Goal: Transaction & Acquisition: Purchase product/service

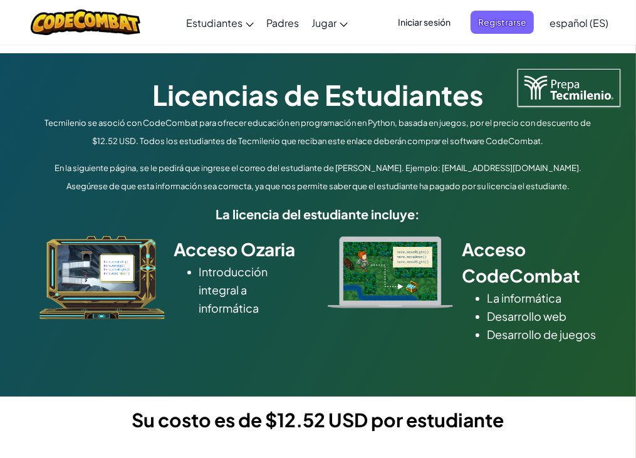
click at [441, 159] on p "En la siguiente página, se le pedirá que ingrese el correo del estudiante de Te…" at bounding box center [318, 177] width 564 height 36
click at [480, 190] on p "En la siguiente página, se le pedirá que ingrese el correo del estudiante de Te…" at bounding box center [318, 177] width 564 height 36
click at [505, 228] on div "Acceso Ozaria Introducción integral a informática Acceso CodeCombat La informát…" at bounding box center [318, 288] width 583 height 129
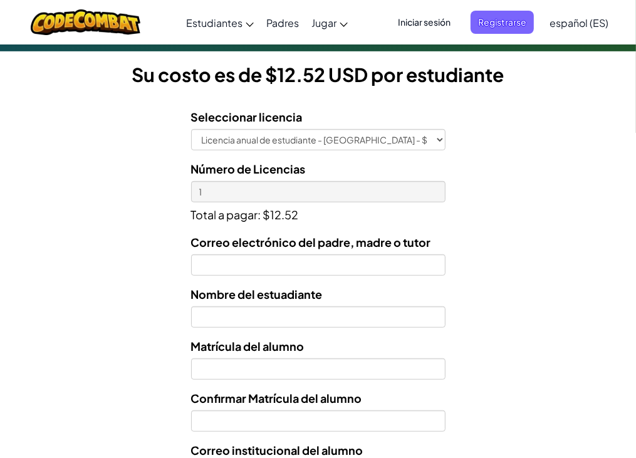
scroll to position [347, 0]
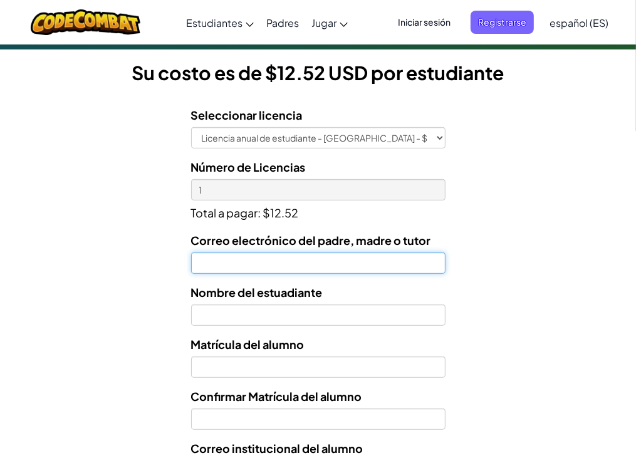
click at [261, 274] on input "Correo electrónico del padre, madre o tutor" at bounding box center [318, 263] width 255 height 21
type input "dayitas88@gmail.com"
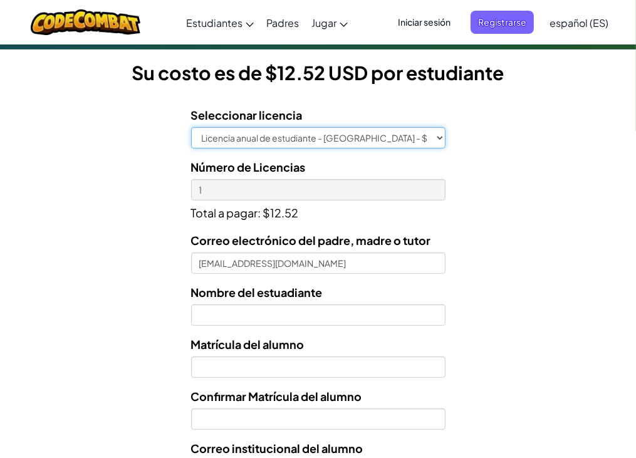
click at [358, 149] on select "Licencia anual de estudiante - Universidad Tecmilenio - $12.52" at bounding box center [318, 137] width 255 height 21
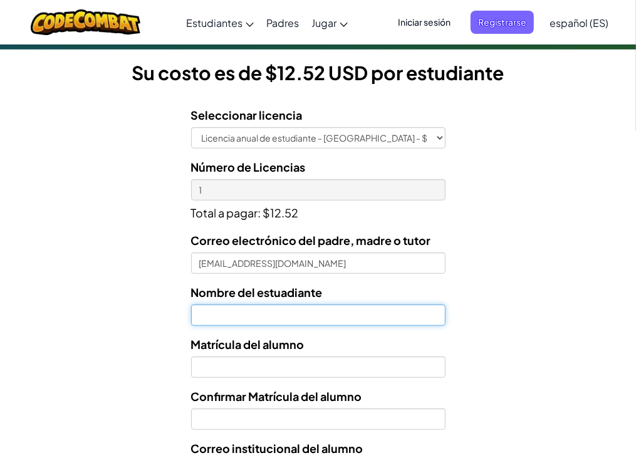
click at [306, 326] on input "text" at bounding box center [318, 315] width 255 height 21
type input "Alexander Sigfrido Arvizu Diaz"
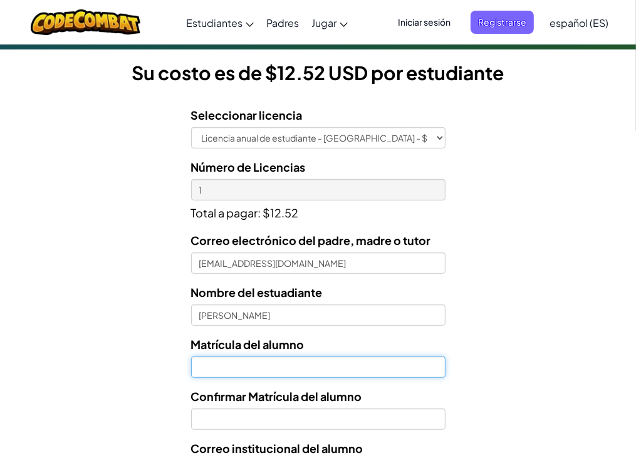
click at [308, 378] on input "Nombre del estuadiante" at bounding box center [318, 367] width 255 height 21
type input "al07181212"
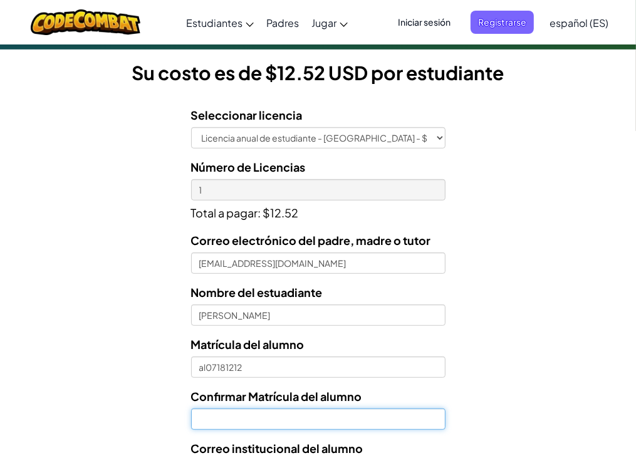
click at [297, 430] on input "Confirmar Matrícula del alumno" at bounding box center [318, 419] width 255 height 21
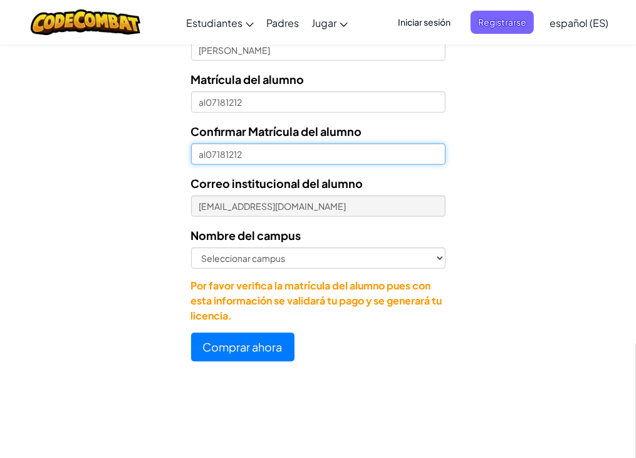
scroll to position [623, 0]
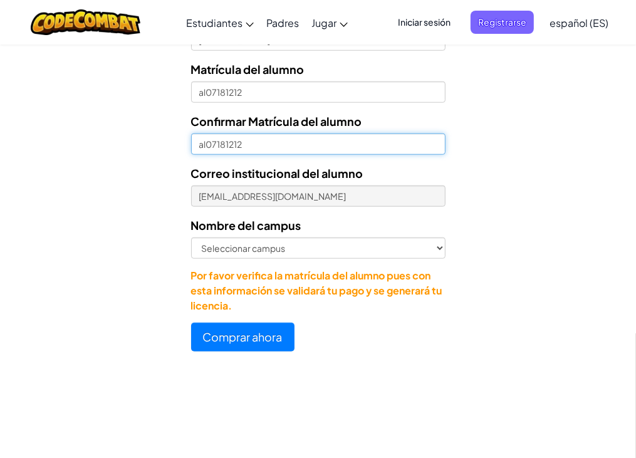
type input "al07181212"
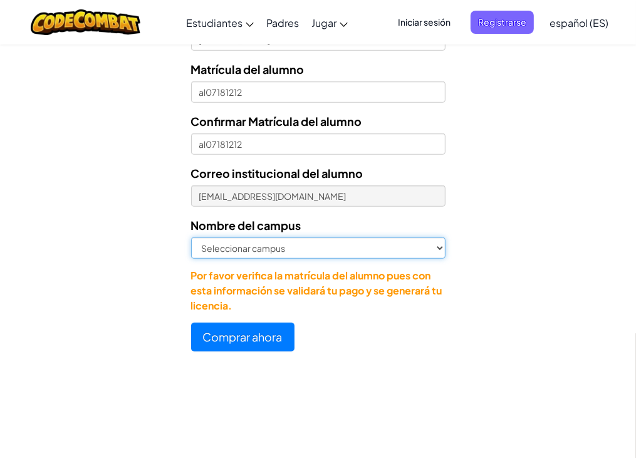
click at [293, 259] on select "Seleccionar campus Cancún Central Chihuahua Ciudad Juárez Ciudad Obregón Cuauti…" at bounding box center [318, 248] width 255 height 21
select select "Toluca"
click at [191, 255] on select "Seleccionar campus Cancún Central Chihuahua Ciudad Juárez Ciudad Obregón Cuauti…" at bounding box center [318, 248] width 255 height 21
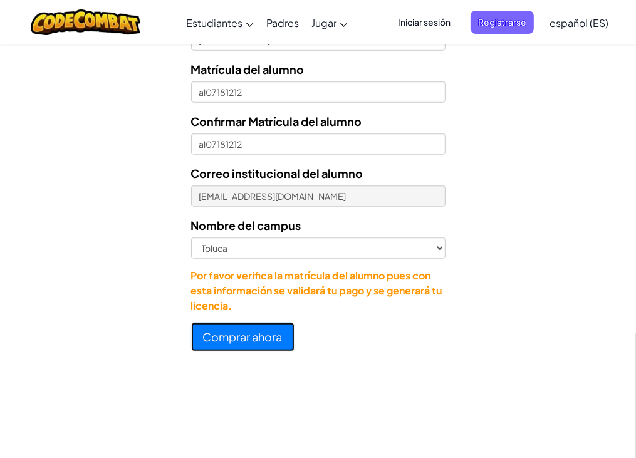
click at [263, 352] on button "Comprar ahora" at bounding box center [242, 337] width 103 height 29
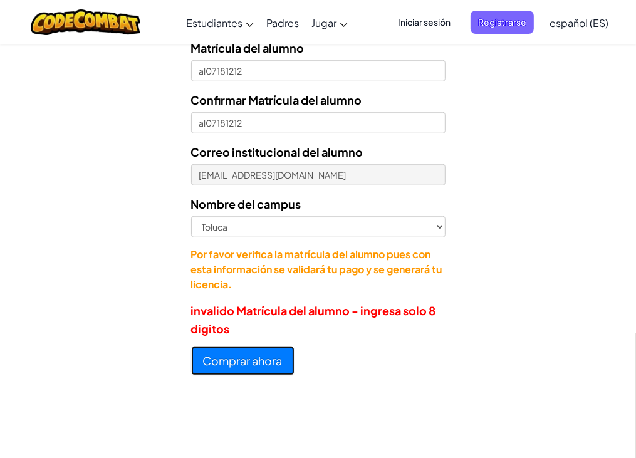
scroll to position [601, 0]
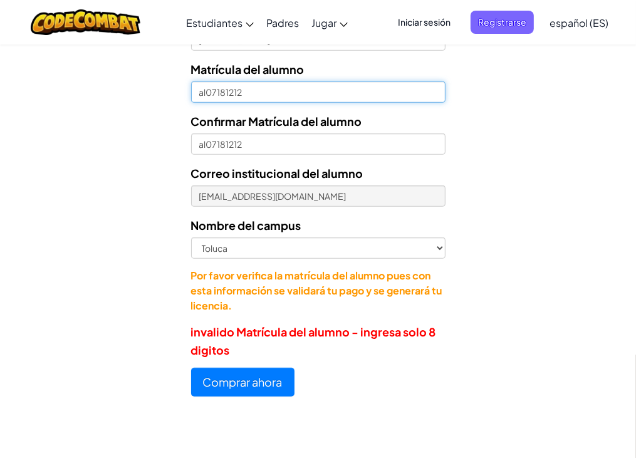
click at [205, 103] on input "al07181212" at bounding box center [318, 92] width 255 height 21
type input "07181212"
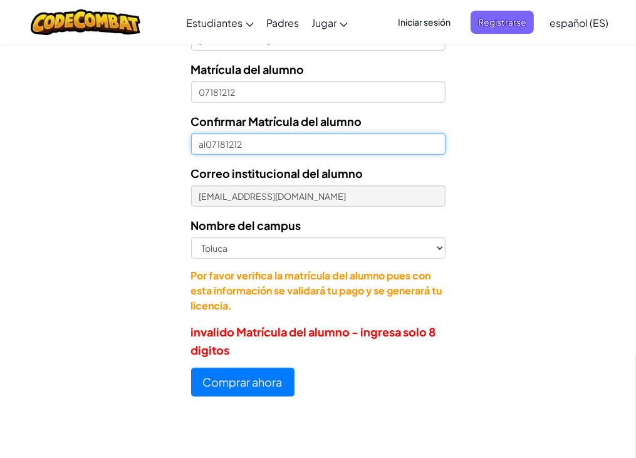
click at [203, 155] on input "al07181212" at bounding box center [318, 144] width 255 height 21
click at [206, 155] on input "al07181212" at bounding box center [318, 144] width 255 height 21
type input "07181212"
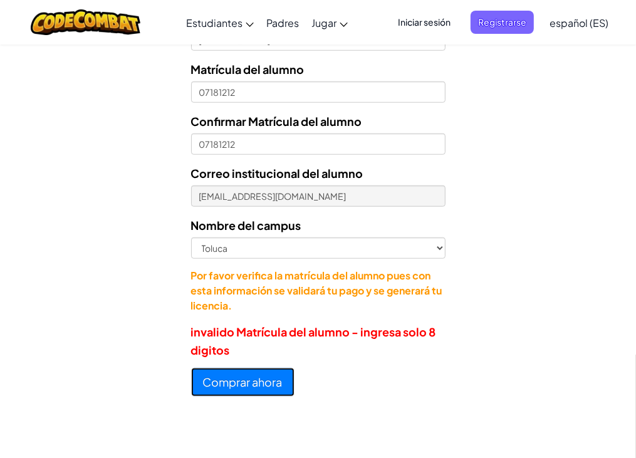
click at [284, 397] on button "Comprar ahora" at bounding box center [242, 382] width 103 height 29
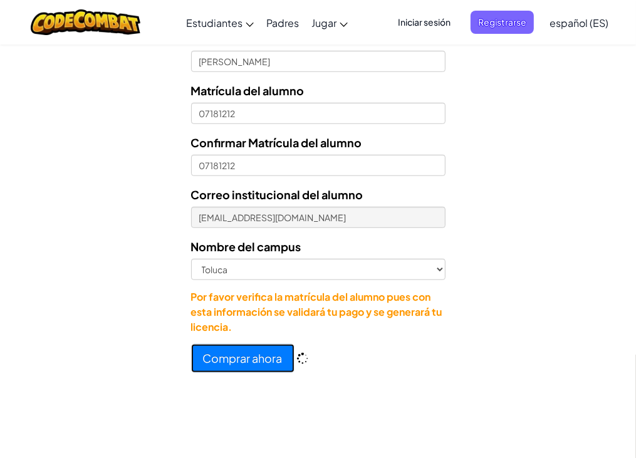
scroll to position [623, 0]
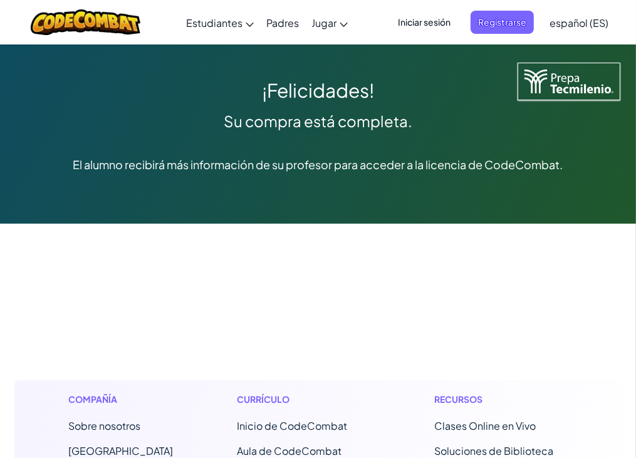
click at [402, 24] on span "Iniciar sesión" at bounding box center [425, 22] width 68 height 23
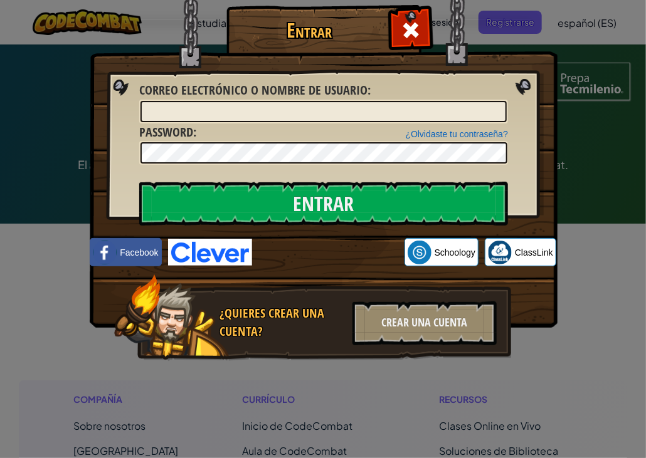
click at [584, 132] on div "Entrar Error desconocido. Correo electrónico o nombre de usuario : ¿Olvidaste t…" at bounding box center [323, 229] width 646 height 458
